Goal: Task Accomplishment & Management: Use online tool/utility

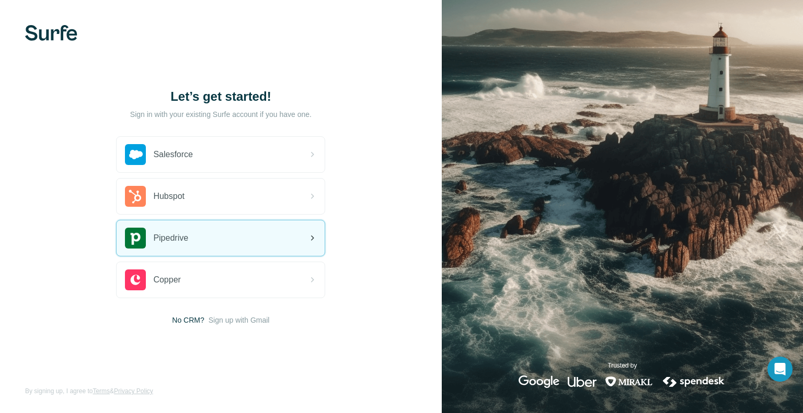
click at [230, 228] on div "Pipedrive" at bounding box center [221, 239] width 208 height 36
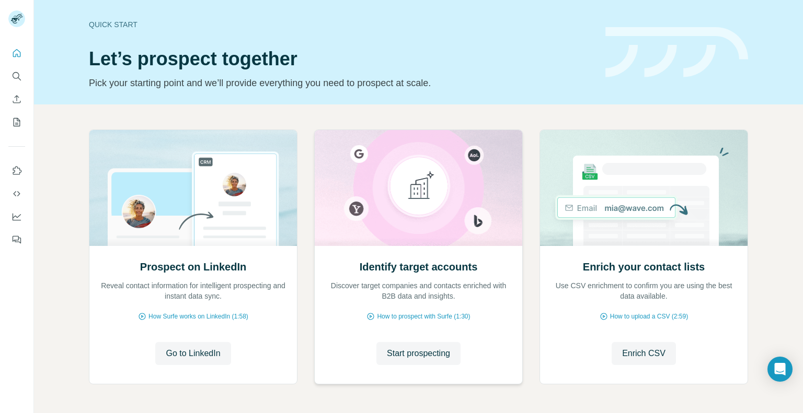
scroll to position [38, 0]
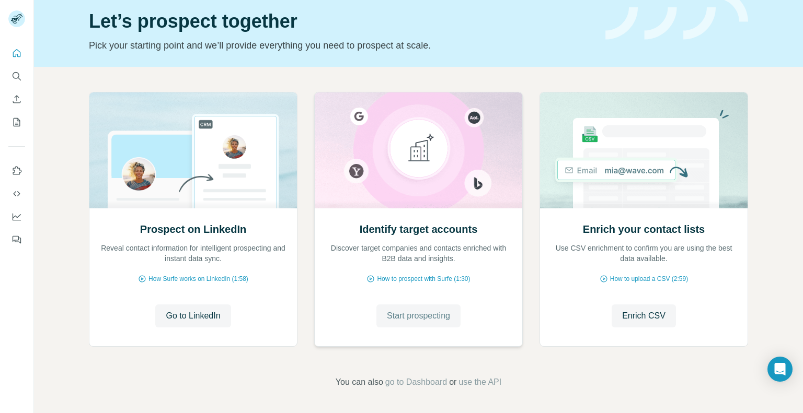
click at [433, 319] on span "Start prospecting" at bounding box center [418, 316] width 63 height 13
